Goal: Contribute content

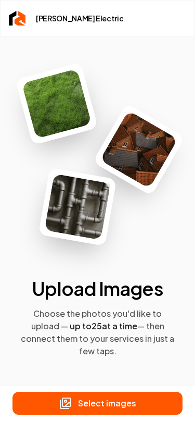
click at [132, 50] on div "Upload Images Choose the photos you'd like to upload — up to 25 at a time — the…" at bounding box center [97, 217] width 195 height 362
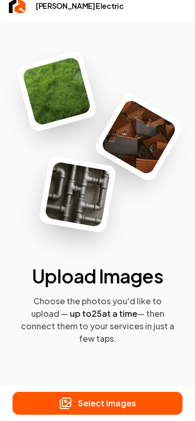
scroll to position [16, 0]
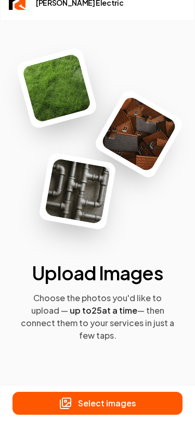
click at [108, 403] on p "Select images" at bounding box center [107, 403] width 58 height 12
click at [109, 401] on p "Select images" at bounding box center [107, 403] width 58 height 12
click at [112, 401] on p "Select images" at bounding box center [107, 403] width 58 height 12
click at [119, 403] on button "Upload 22 images" at bounding box center [97, 402] width 170 height 23
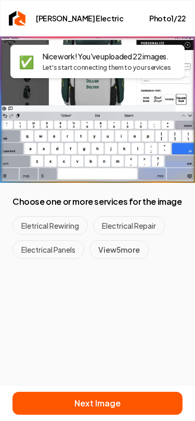
scroll to position [0, 0]
click at [142, 219] on button "Electrical Repair" at bounding box center [129, 225] width 72 height 19
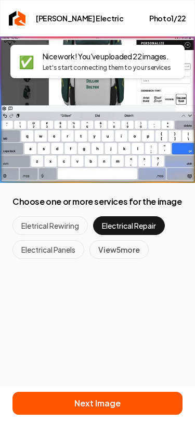
click at [57, 228] on button "Eletrical Rewiring" at bounding box center [49, 225] width 75 height 19
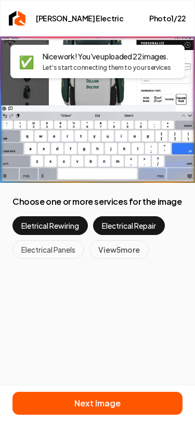
click at [147, 314] on div "Connect Images to Services This helps us display your photos on the right pages…" at bounding box center [97, 228] width 195 height 384
click at [126, 251] on button "View 5 more" at bounding box center [119, 249] width 59 height 19
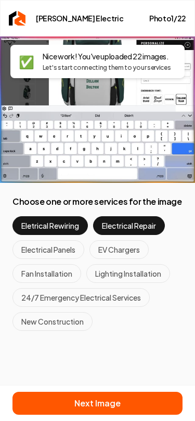
click at [86, 57] on p "Nice work! You've uploaded 22 images." at bounding box center [107, 56] width 129 height 10
click at [190, 61] on div "✅ Nice work! You've uploaded 22 images. Let's start connecting them to your ser…" at bounding box center [97, 61] width 195 height 33
click at [112, 407] on button "Next Image" at bounding box center [97, 402] width 170 height 23
